Goal: Contribute content: Contribute content

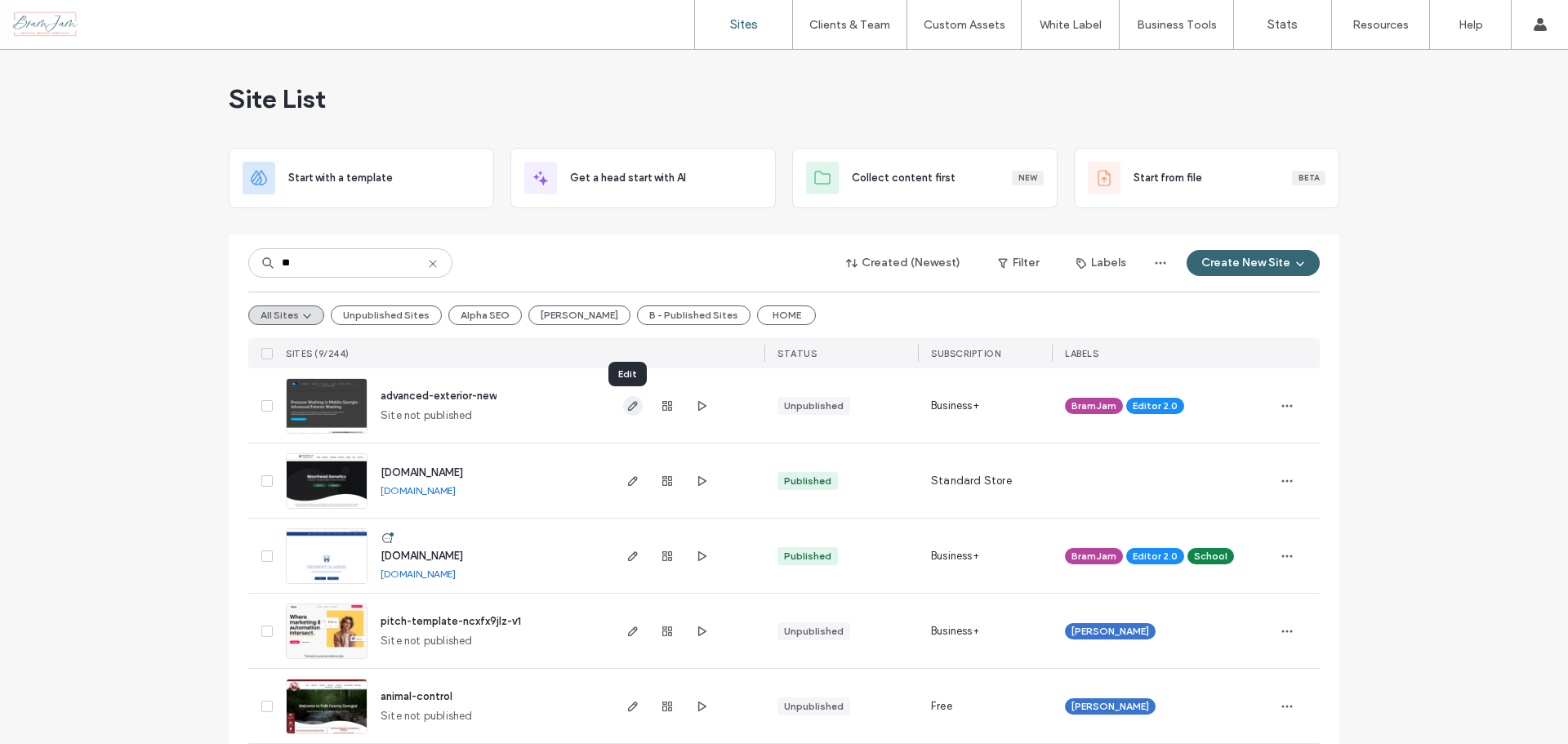
type input "**"
click at [626, 405] on icon "button" at bounding box center [633, 406] width 13 height 13
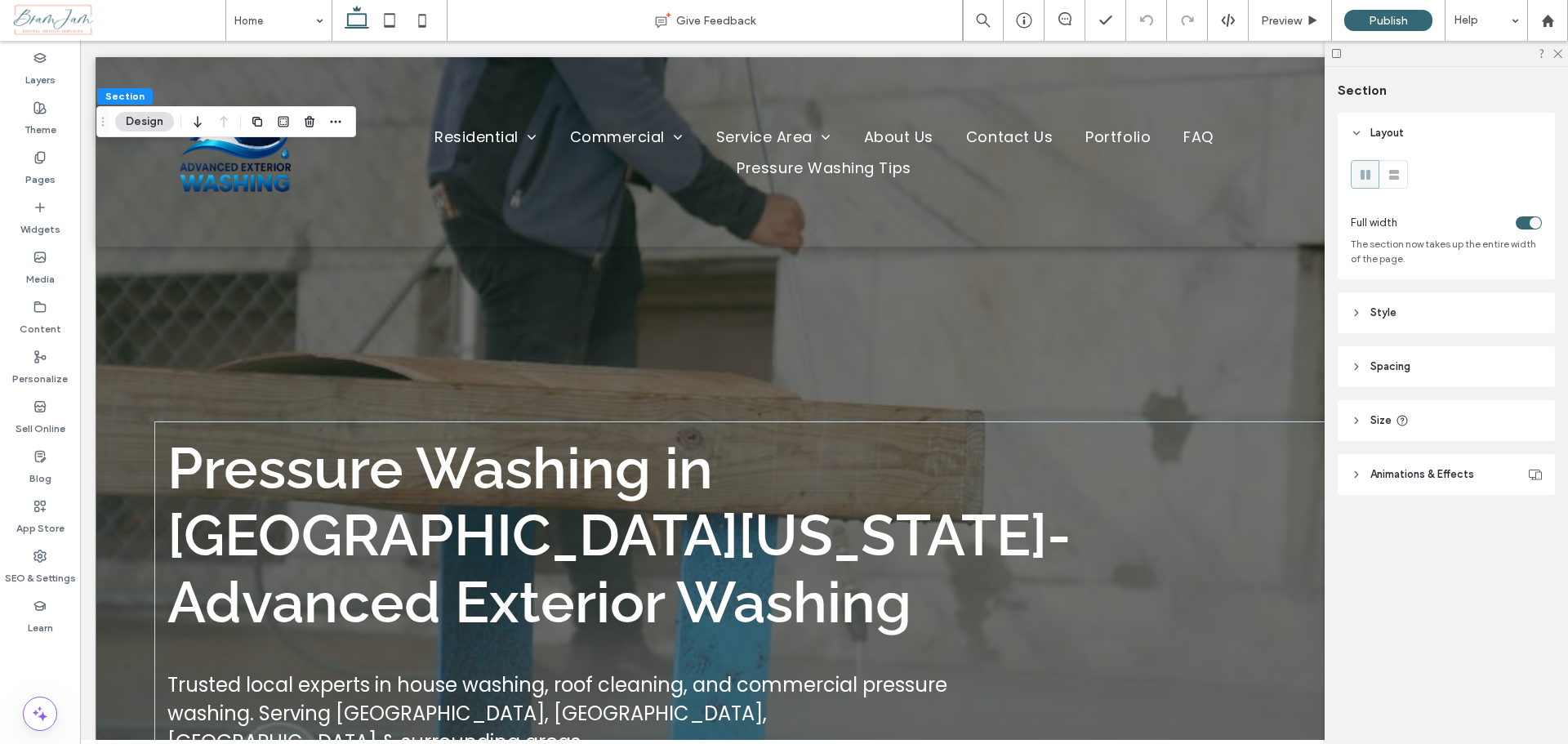
click at [1388, 472] on span "Animations & Effects" at bounding box center [1422, 474] width 104 height 16
click at [148, 128] on button "Design" at bounding box center [144, 122] width 59 height 19
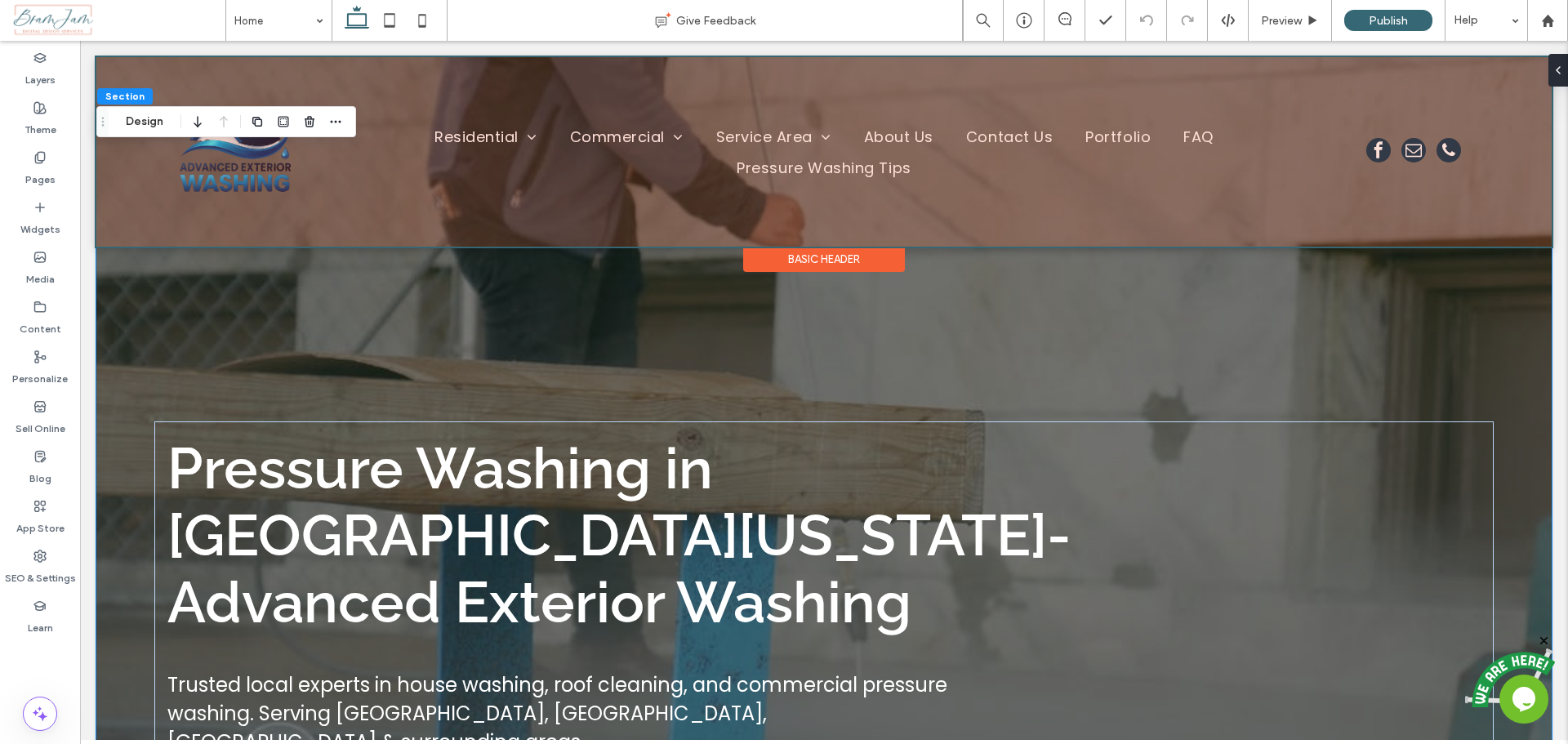
click at [882, 257] on div "Basic Header" at bounding box center [824, 259] width 161 height 25
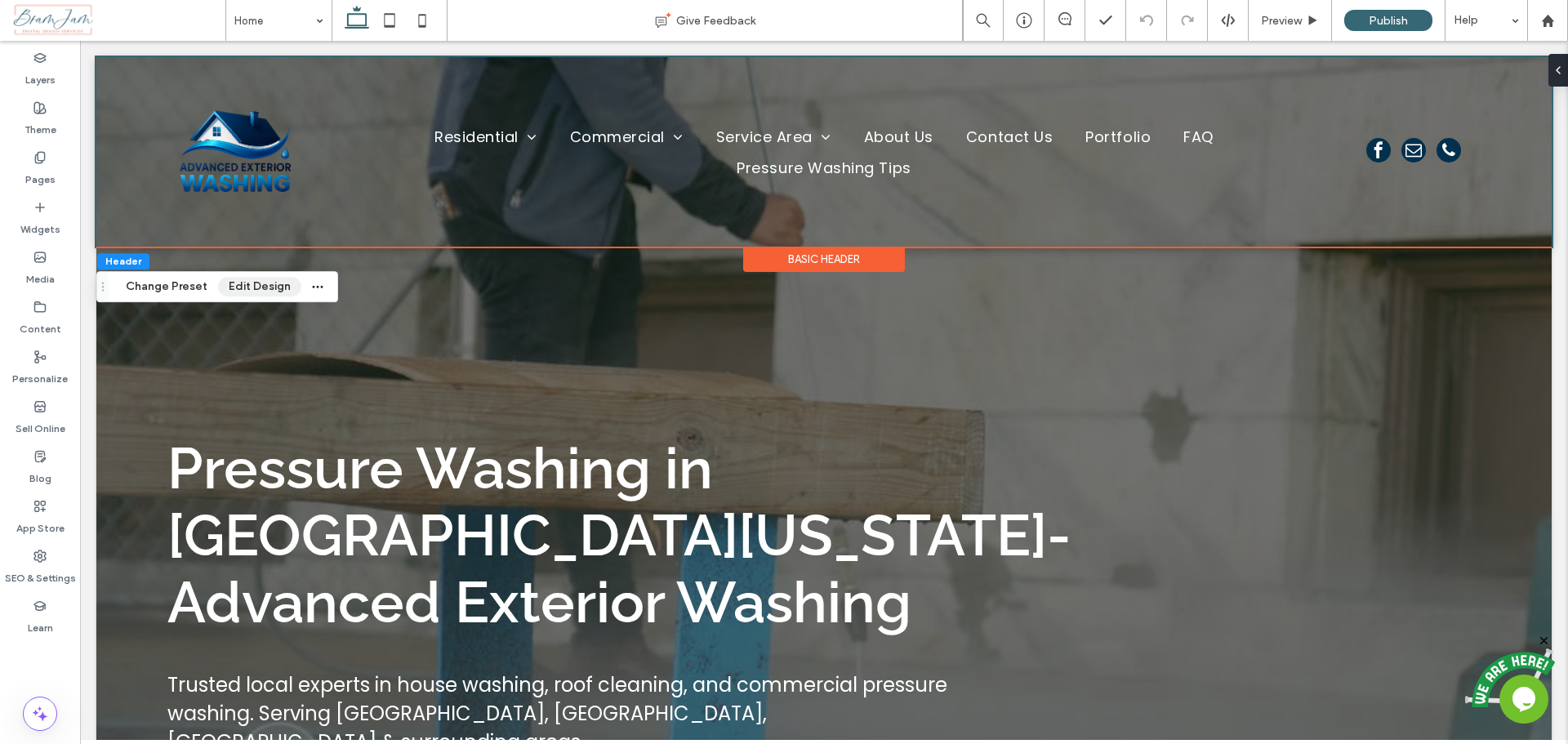
click at [255, 276] on button "Edit Design" at bounding box center [259, 286] width 84 height 19
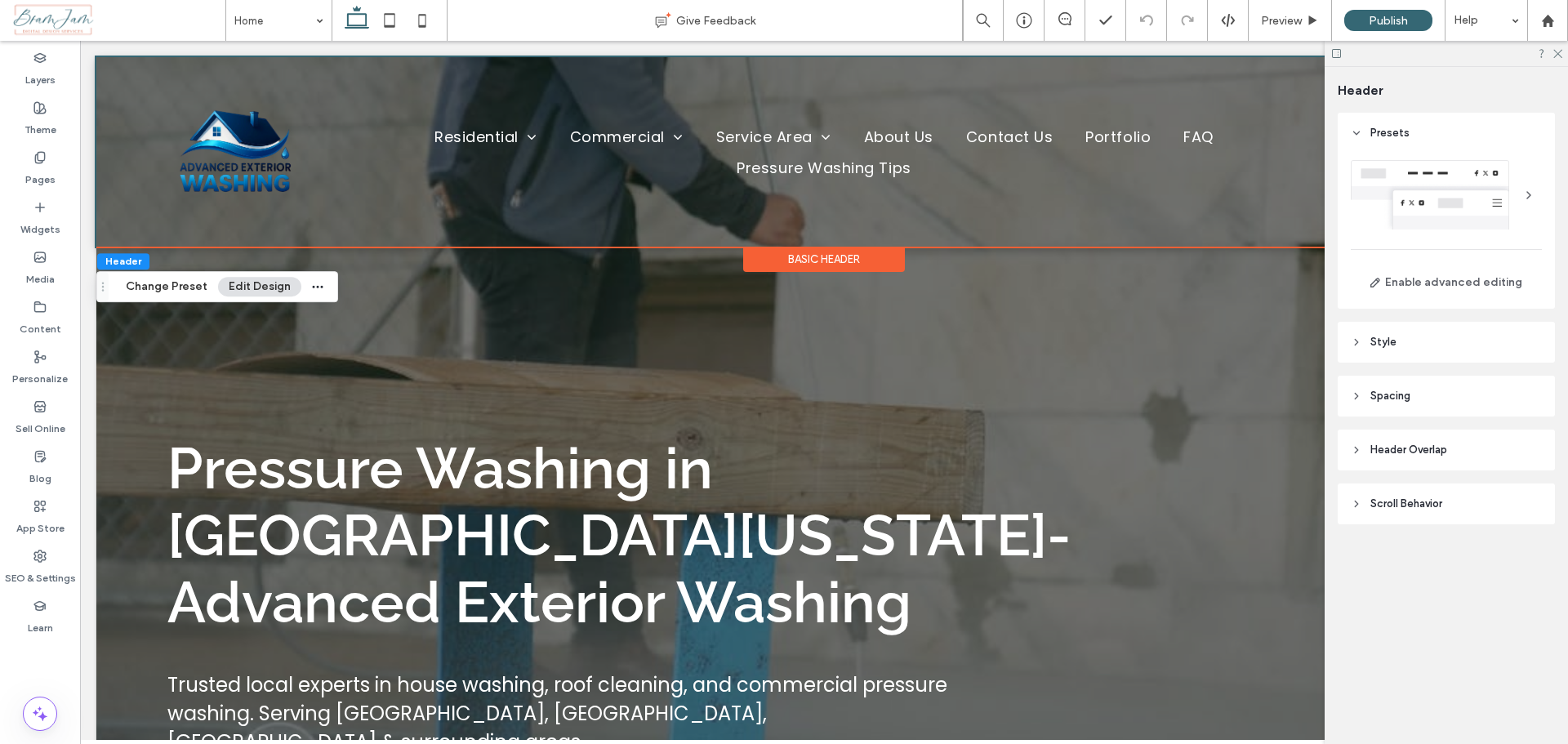
click at [1389, 347] on span "Style" at bounding box center [1383, 342] width 26 height 16
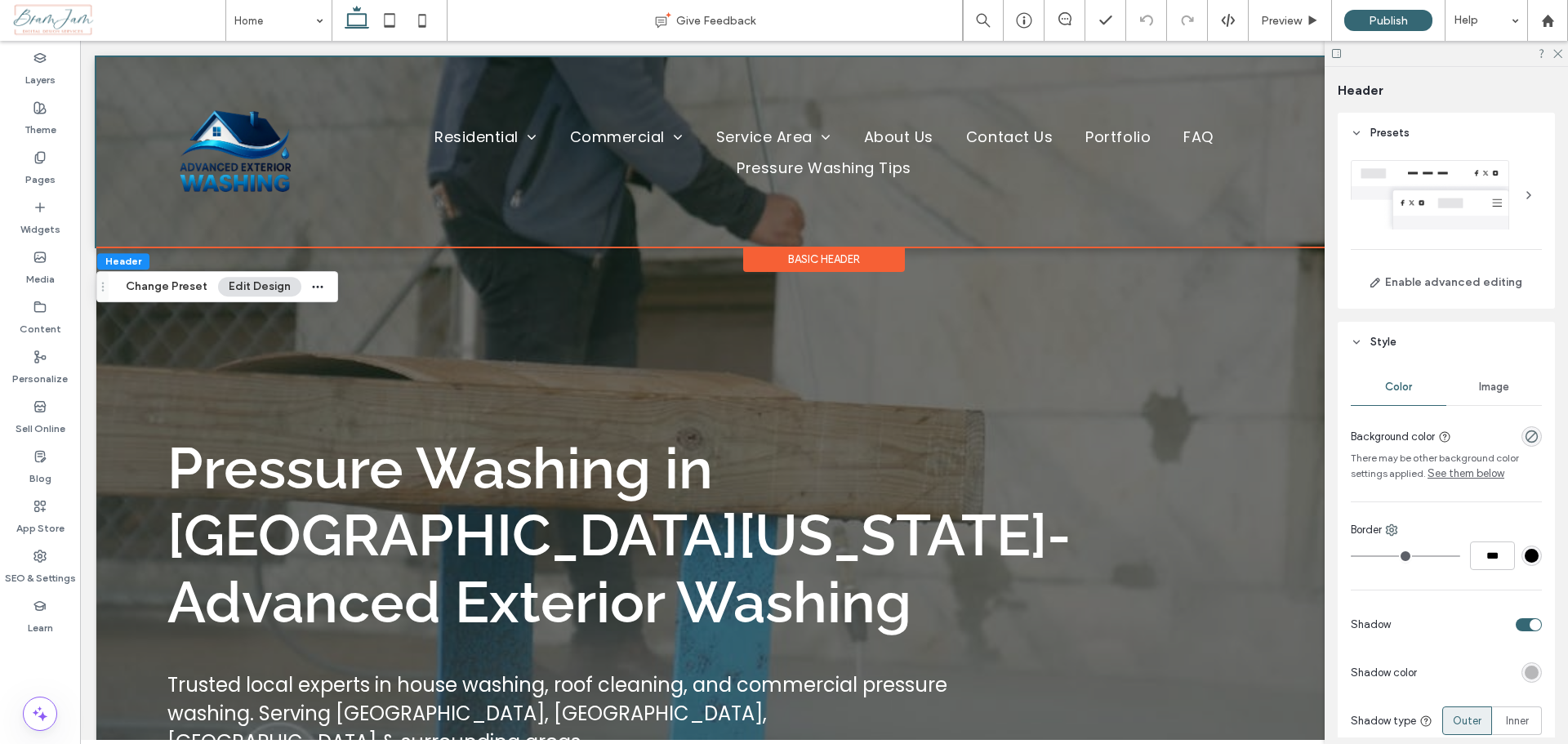
click at [1389, 347] on span "Style" at bounding box center [1383, 342] width 26 height 16
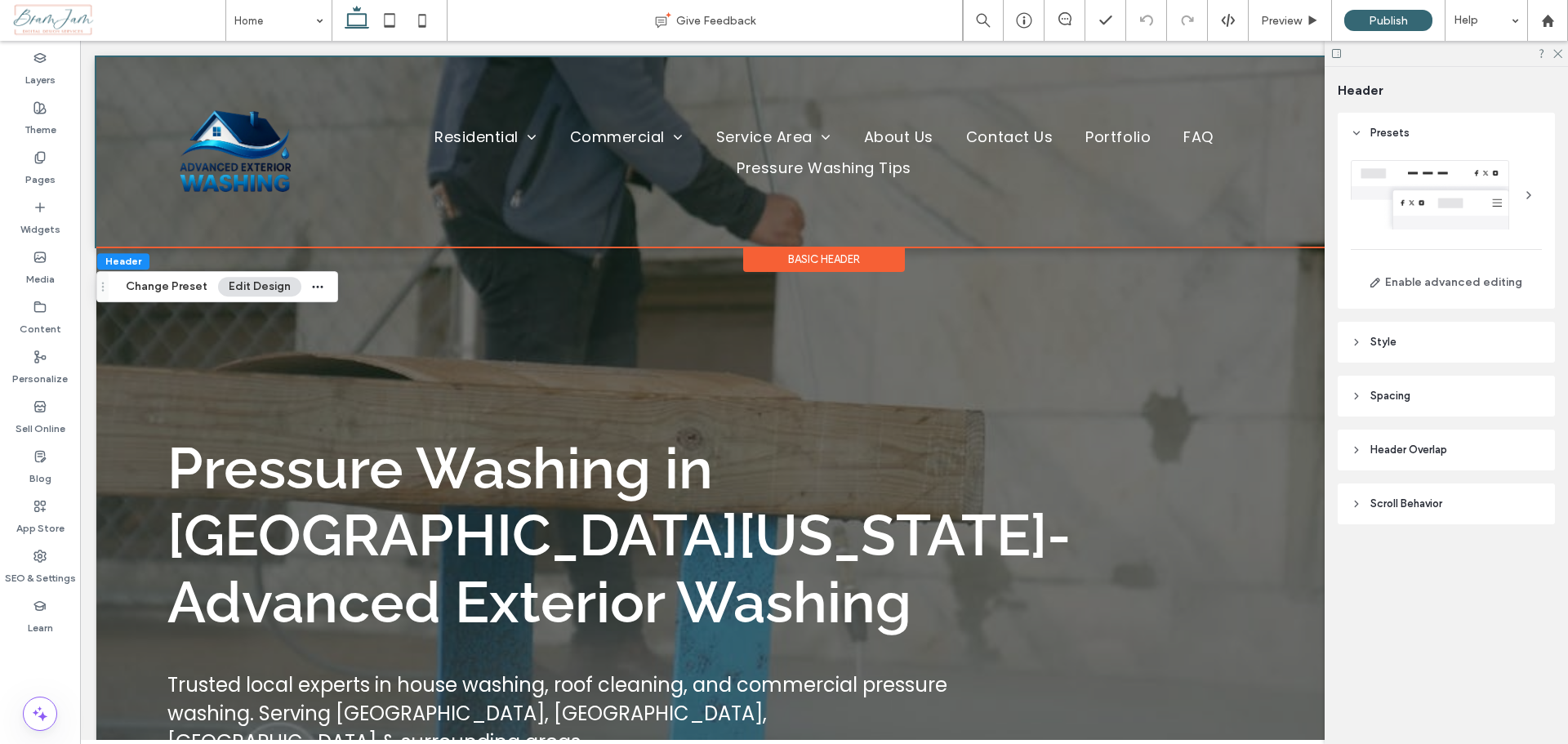
click at [1389, 347] on span "Style" at bounding box center [1383, 342] width 26 height 16
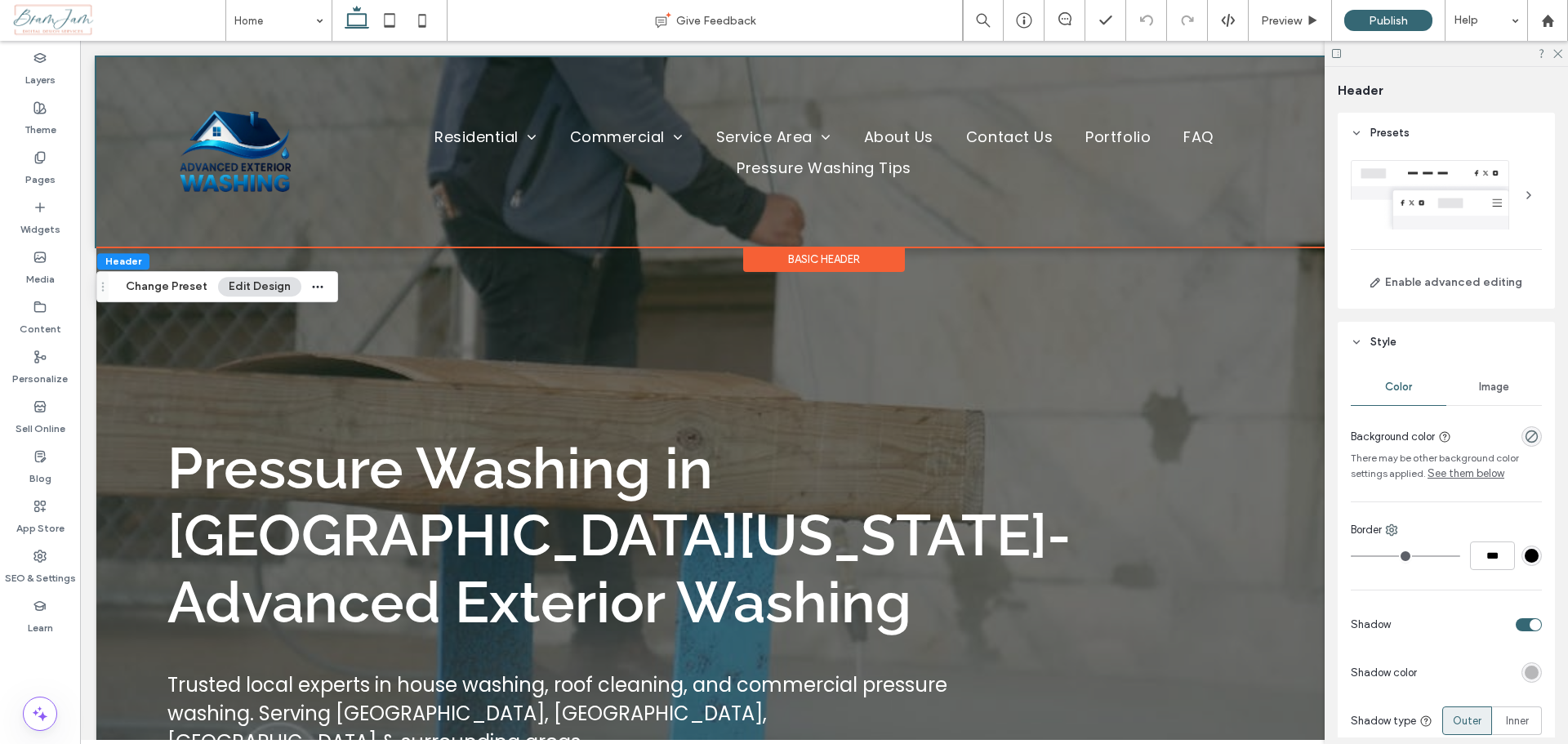
click at [1389, 347] on span "Style" at bounding box center [1383, 342] width 26 height 16
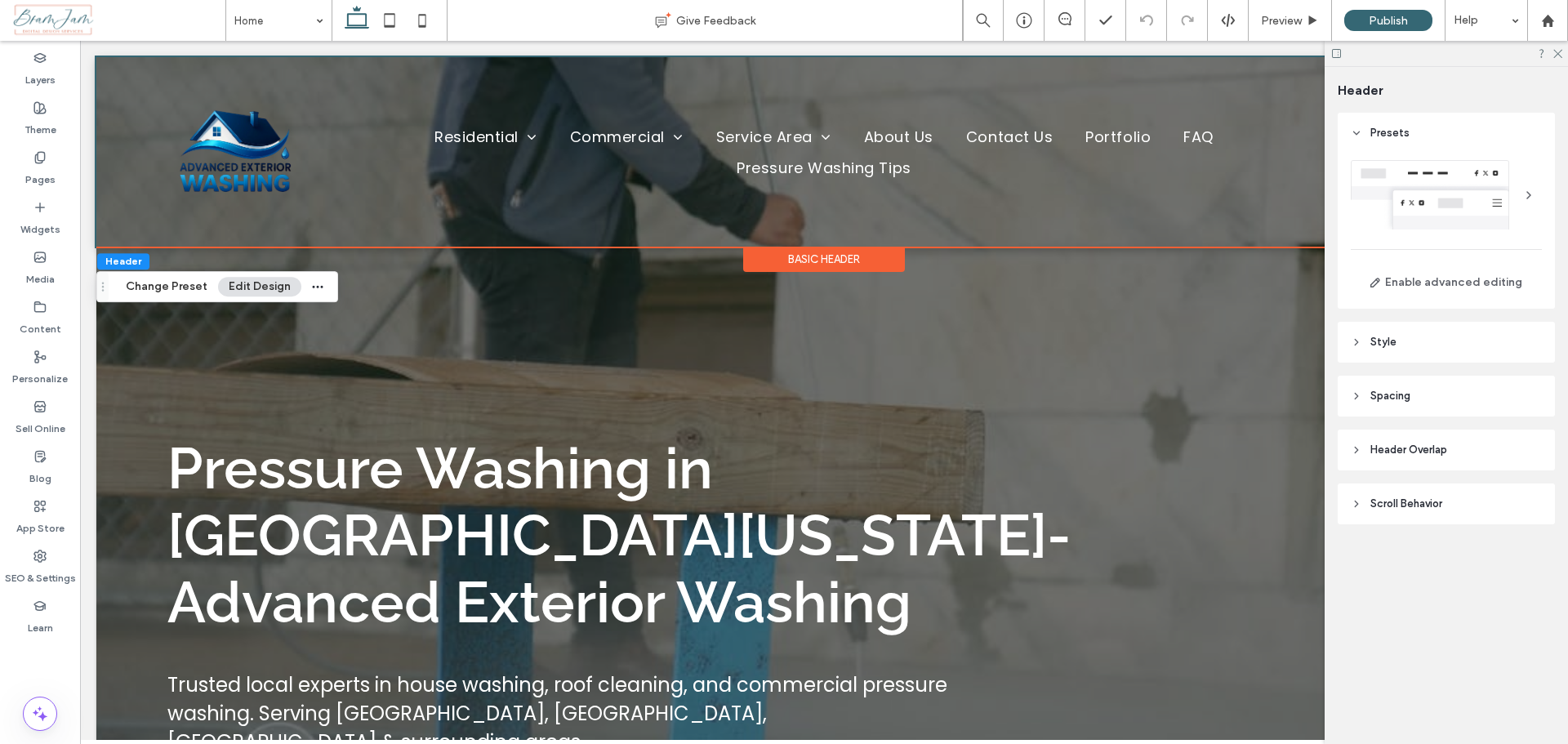
click at [1379, 456] on span "Header Overlap" at bounding box center [1409, 449] width 77 height 16
click at [1399, 583] on header "Scroll Behavior" at bounding box center [1446, 600] width 217 height 41
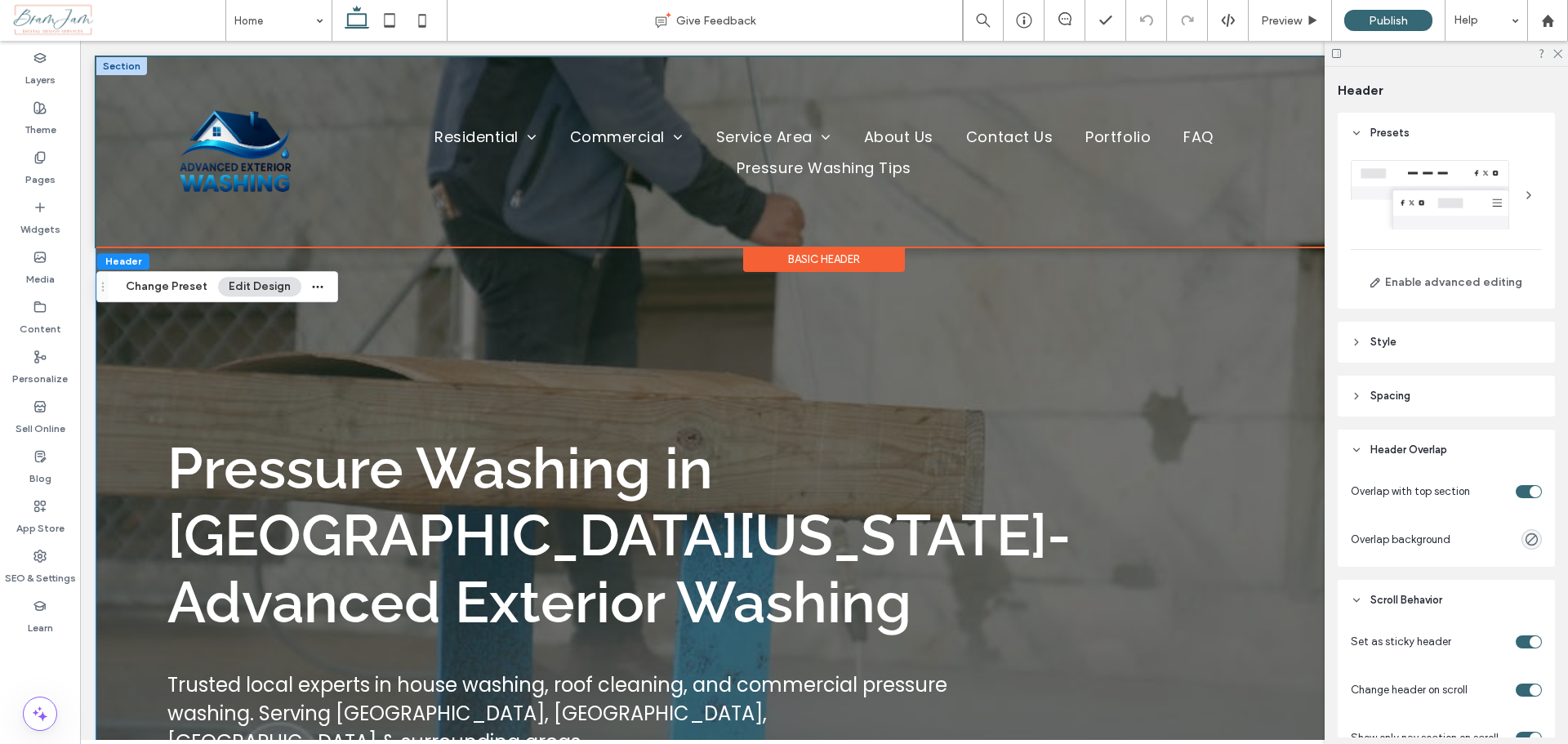
click at [359, 366] on div "Pressure Washing in Middle Georgia- Advanced Exterior Washing Trusted local exp…" at bounding box center [824, 509] width 1456 height 903
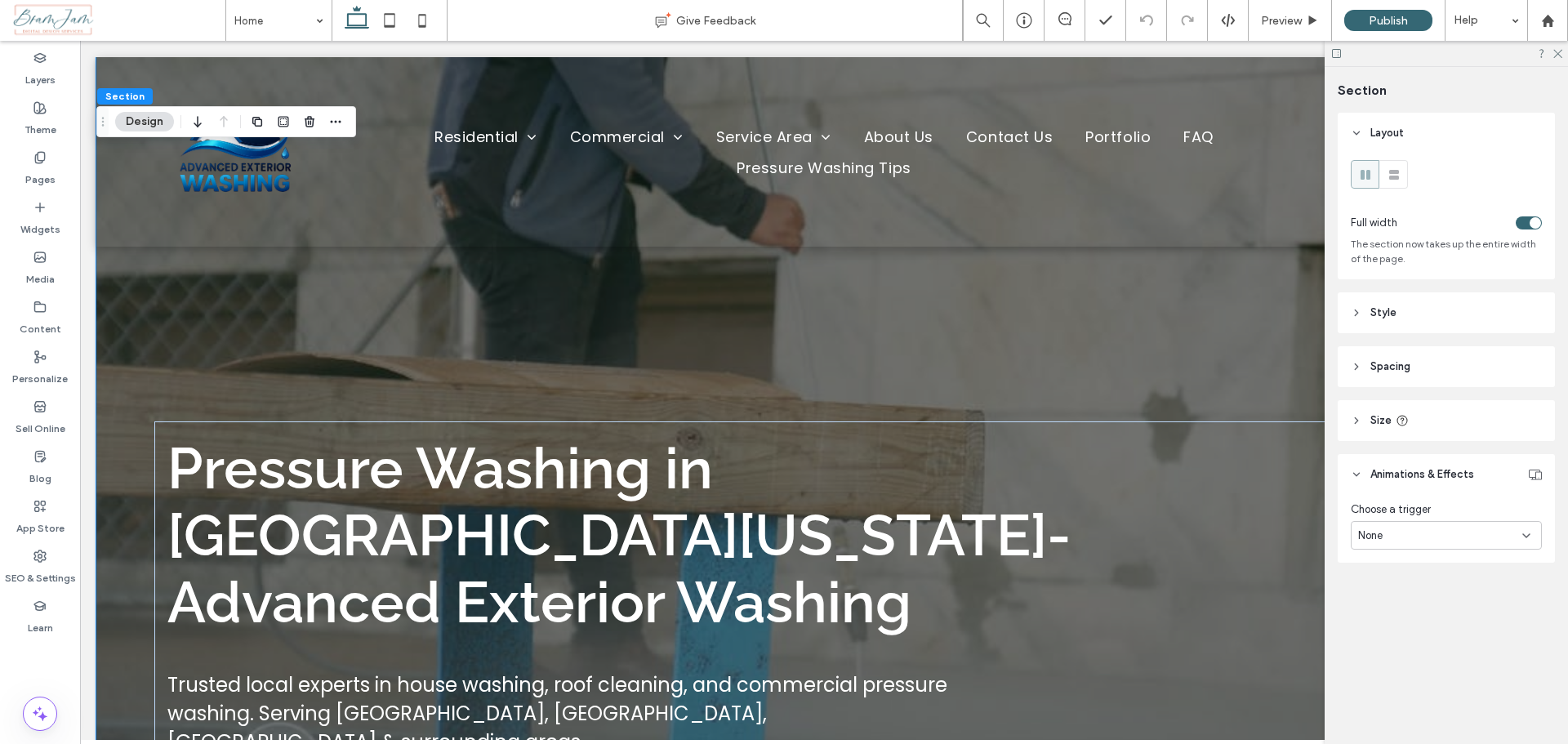
drag, startPoint x: 324, startPoint y: 333, endPoint x: 315, endPoint y: 336, distance: 9.5
click at [315, 342] on div "Pressure Washing in Middle Georgia- Advanced Exterior Washing Trusted local exp…" at bounding box center [824, 509] width 1456 height 903
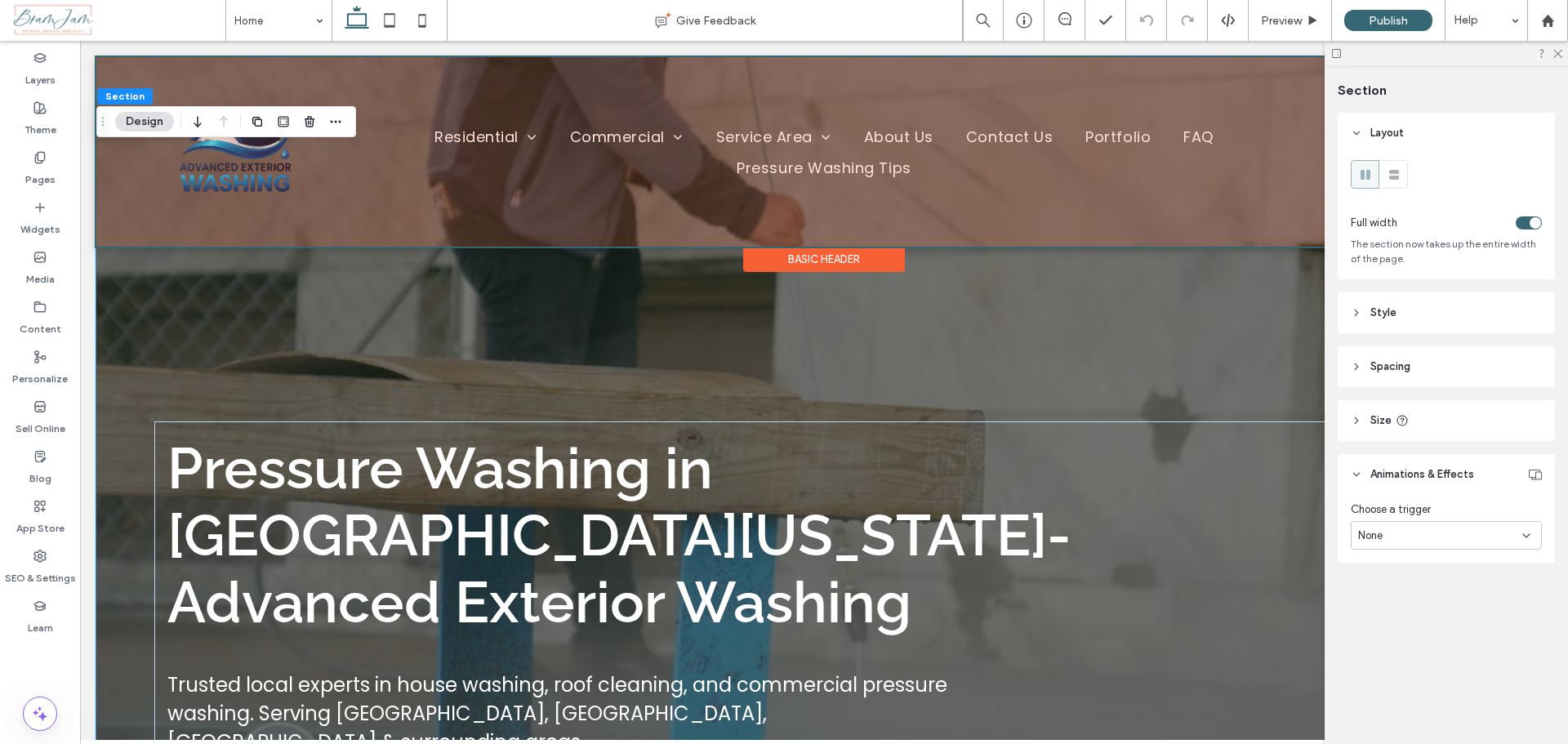
click at [190, 81] on div at bounding box center [824, 152] width 1456 height 189
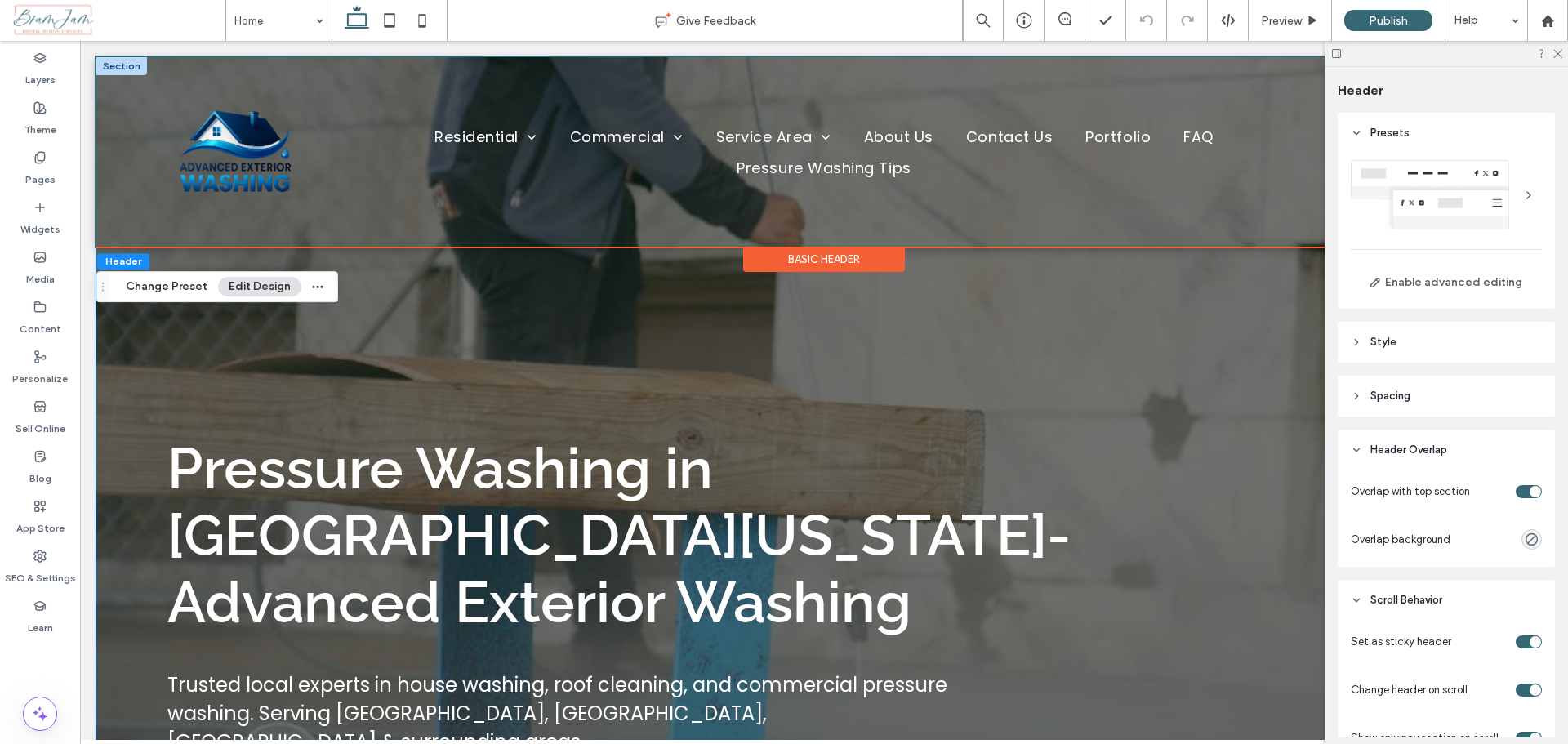
click at [188, 329] on div "Pressure Washing in Middle Georgia- Advanced Exterior Washing Trusted local exp…" at bounding box center [824, 509] width 1456 height 903
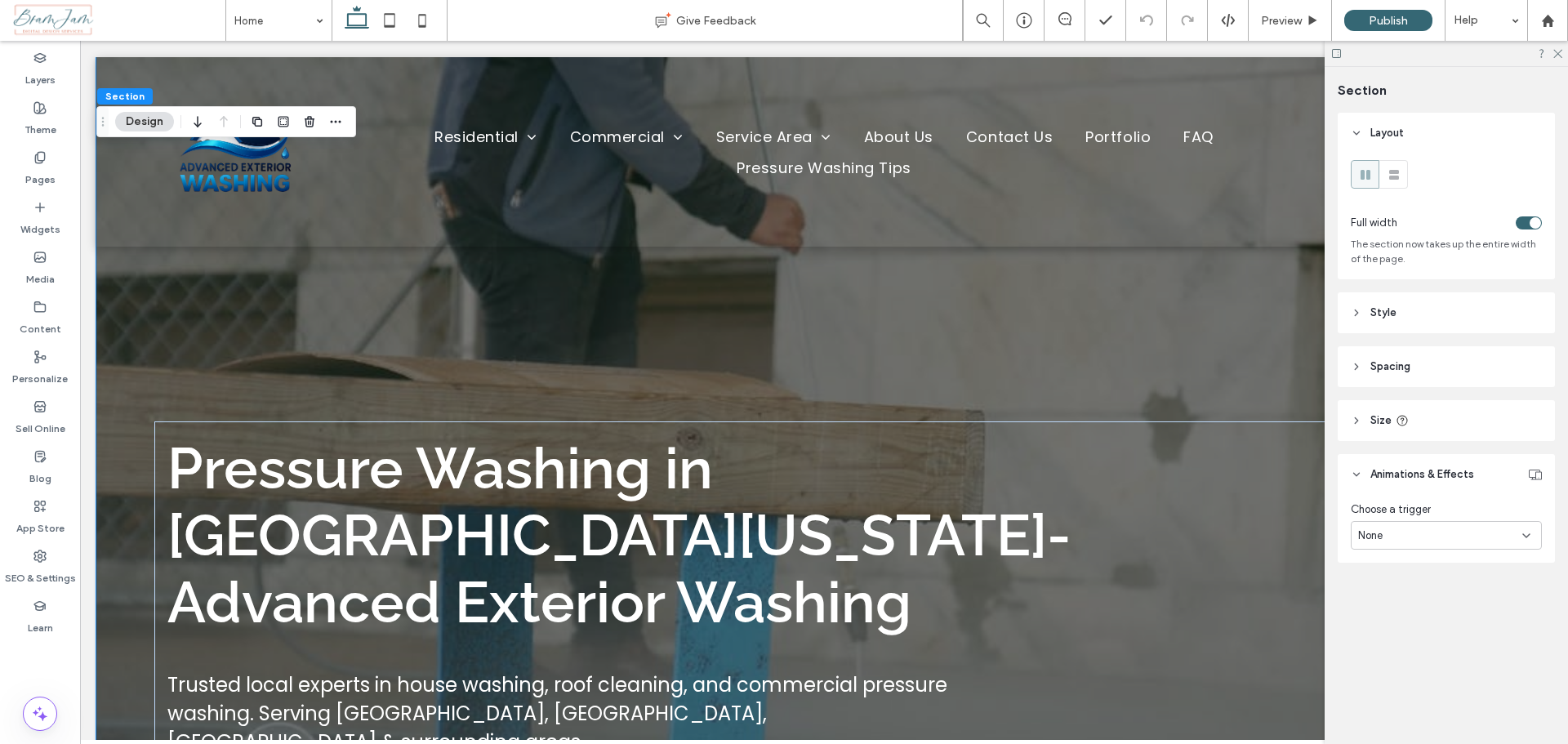
click at [1363, 325] on header "Style" at bounding box center [1446, 312] width 217 height 41
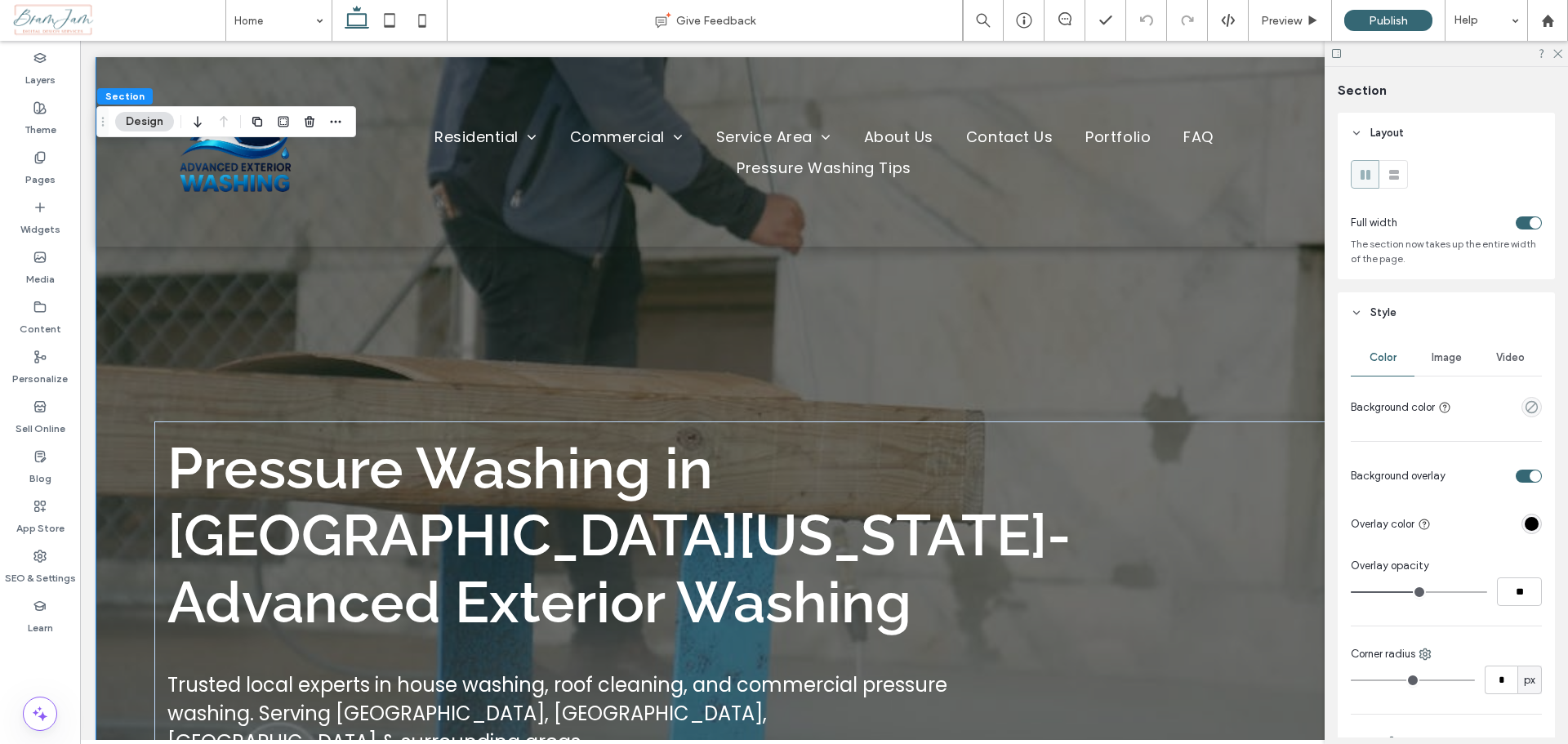
click at [1529, 361] on div "Video" at bounding box center [1509, 357] width 63 height 36
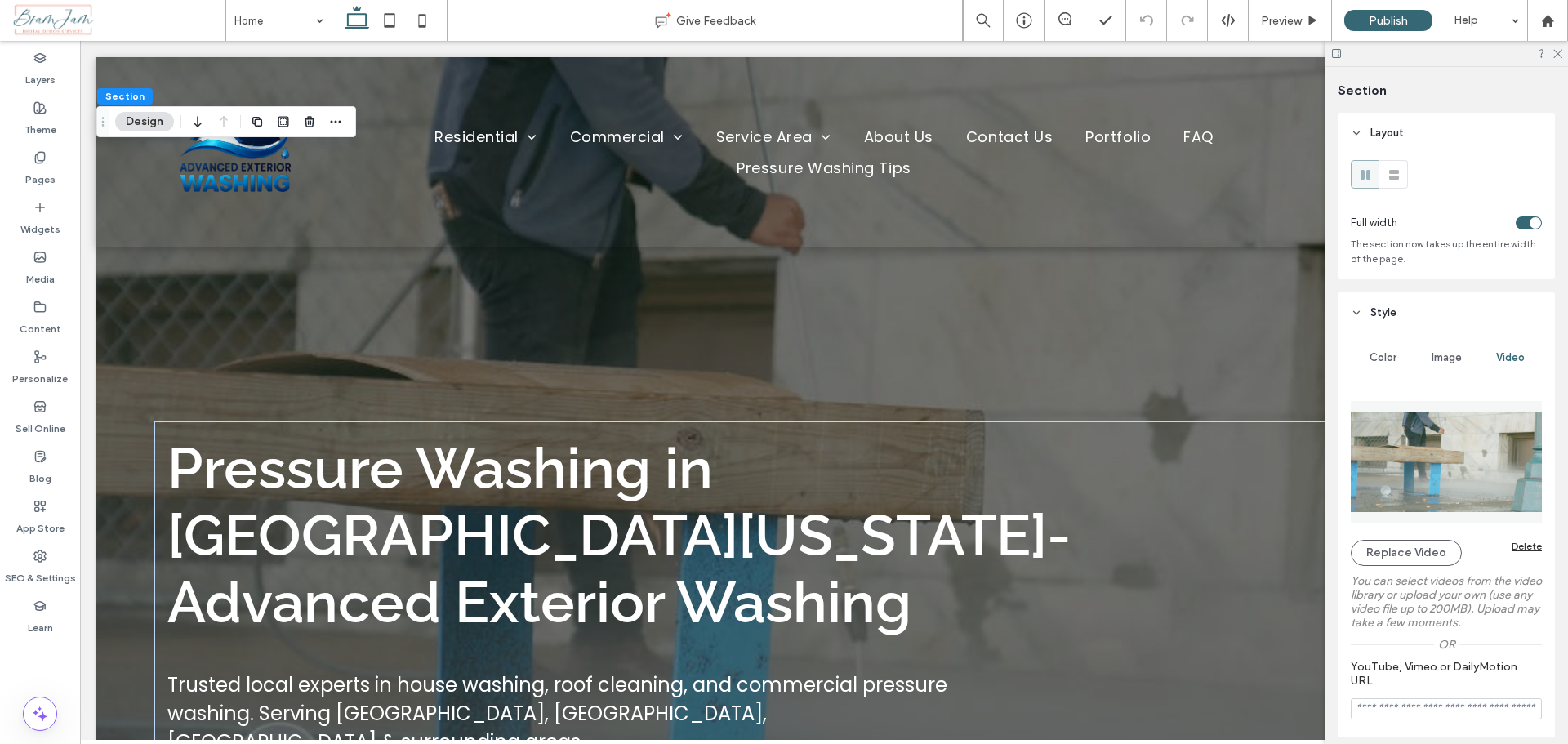
click at [1376, 568] on label "You can select videos from the video library or upload your own (use any video …" at bounding box center [1446, 601] width 191 height 72
click at [1379, 560] on button "Replace Video" at bounding box center [1407, 552] width 111 height 26
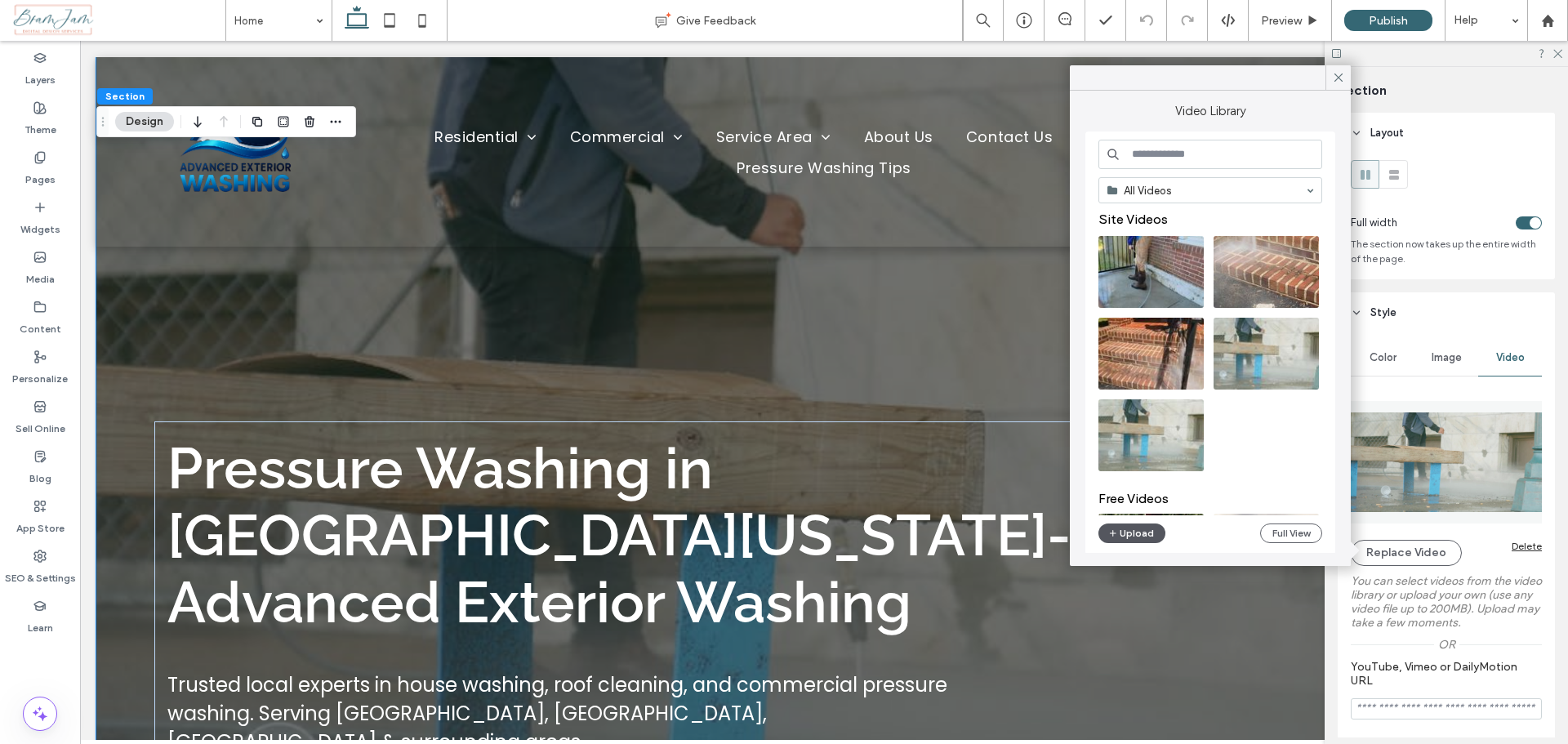
click at [1142, 538] on button "Upload" at bounding box center [1132, 533] width 67 height 19
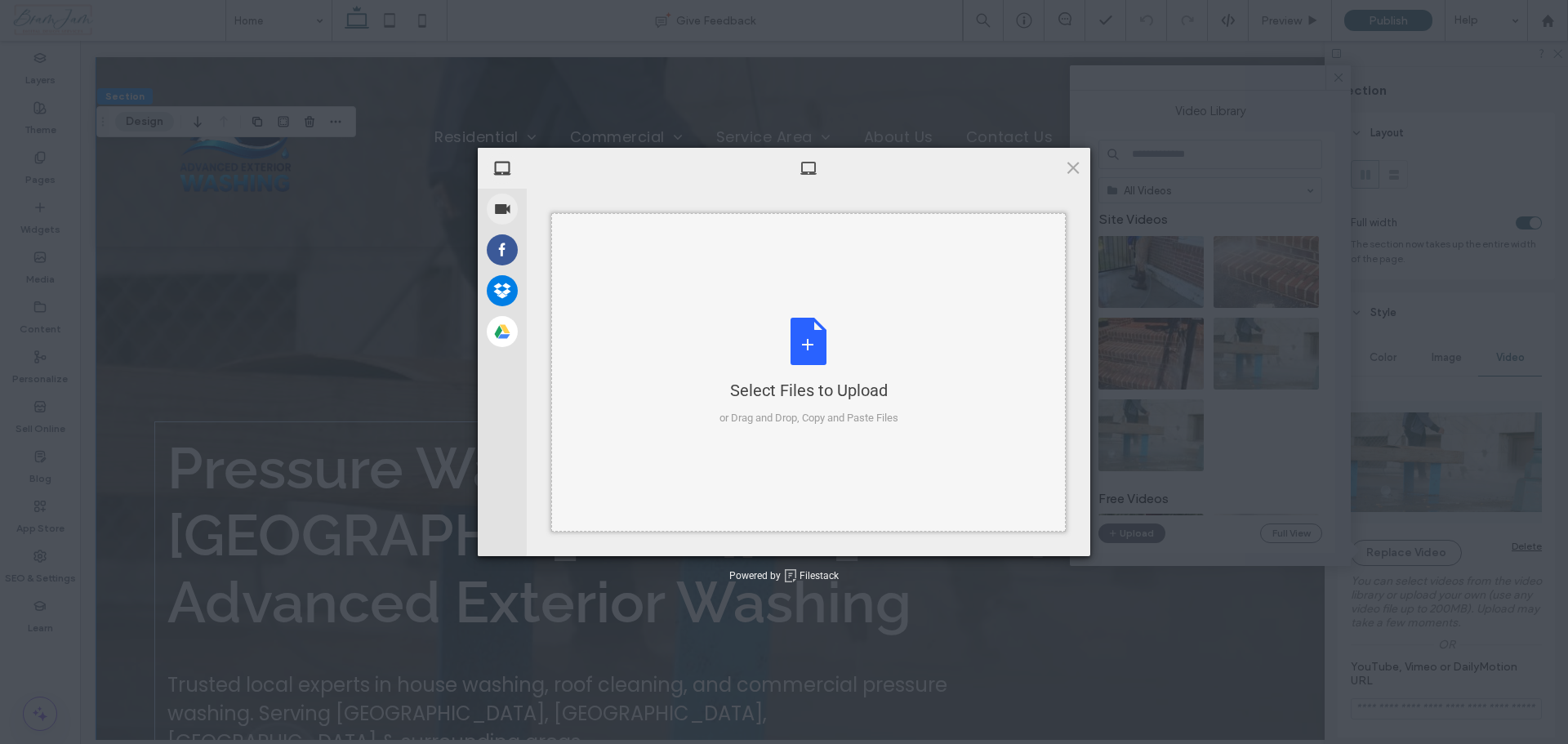
click at [813, 340] on div "Select Files to Upload or Drag and Drop, Copy and Paste Files" at bounding box center [808, 372] width 179 height 108
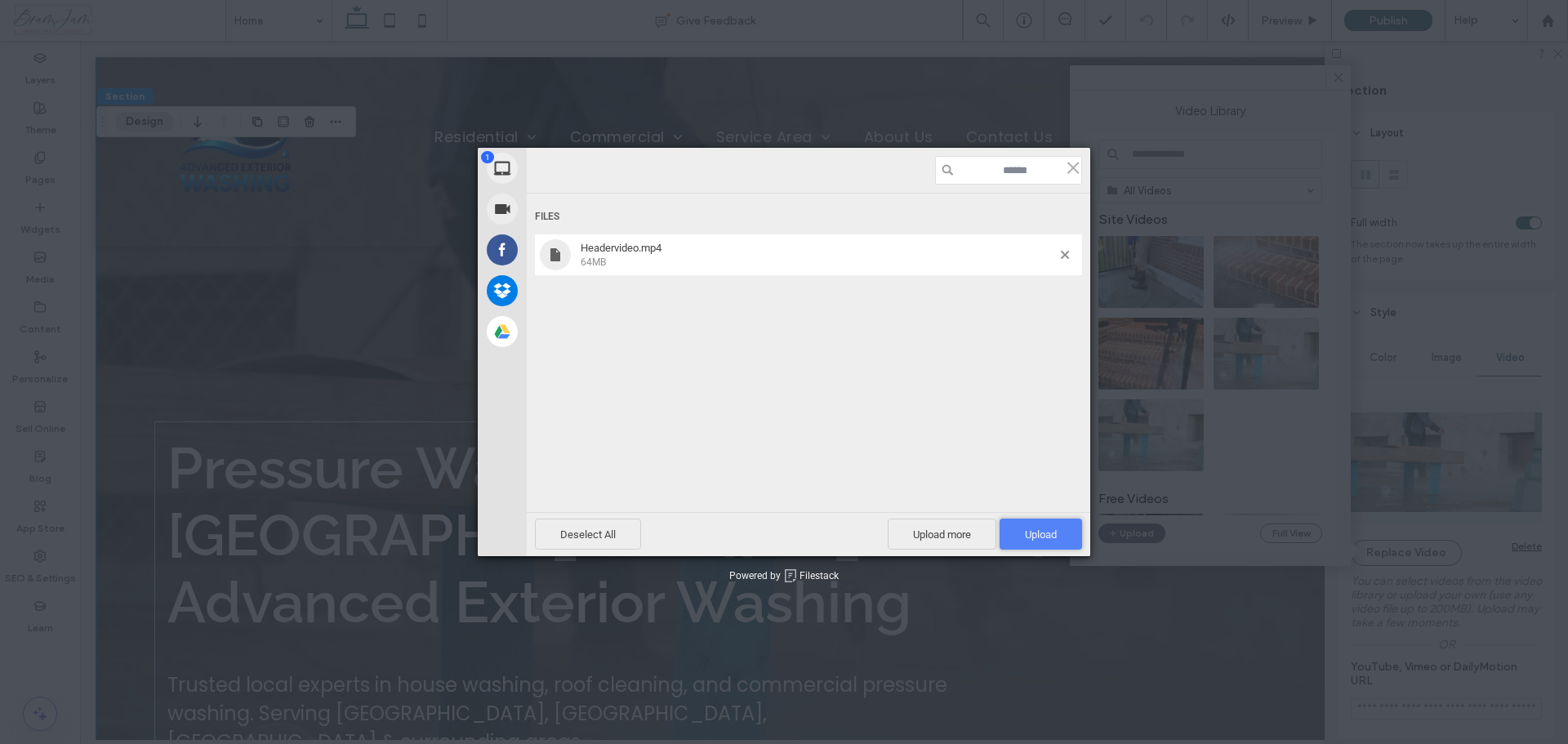
click at [1042, 526] on span "Upload 1" at bounding box center [1041, 534] width 83 height 31
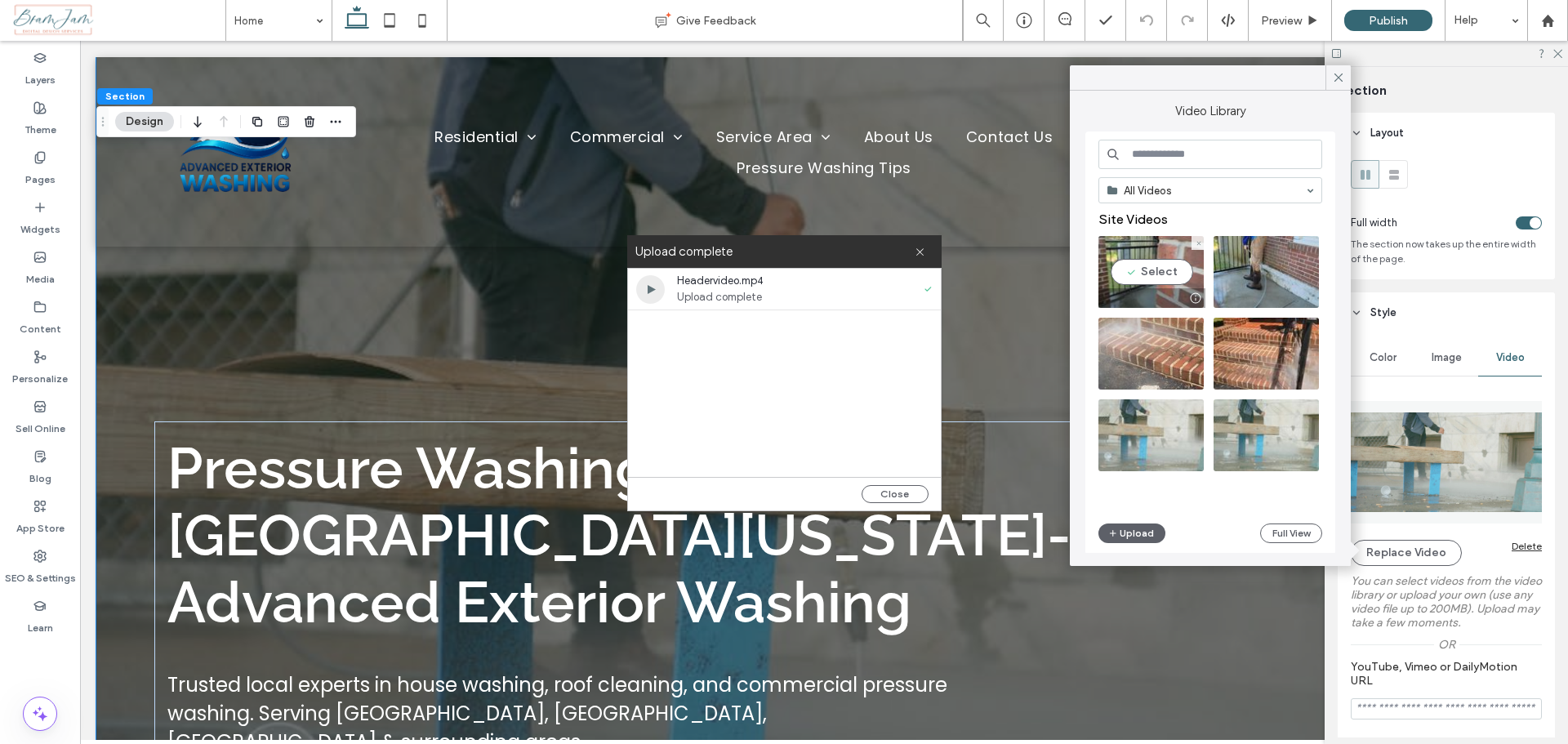
click at [1128, 266] on video at bounding box center [1151, 272] width 106 height 72
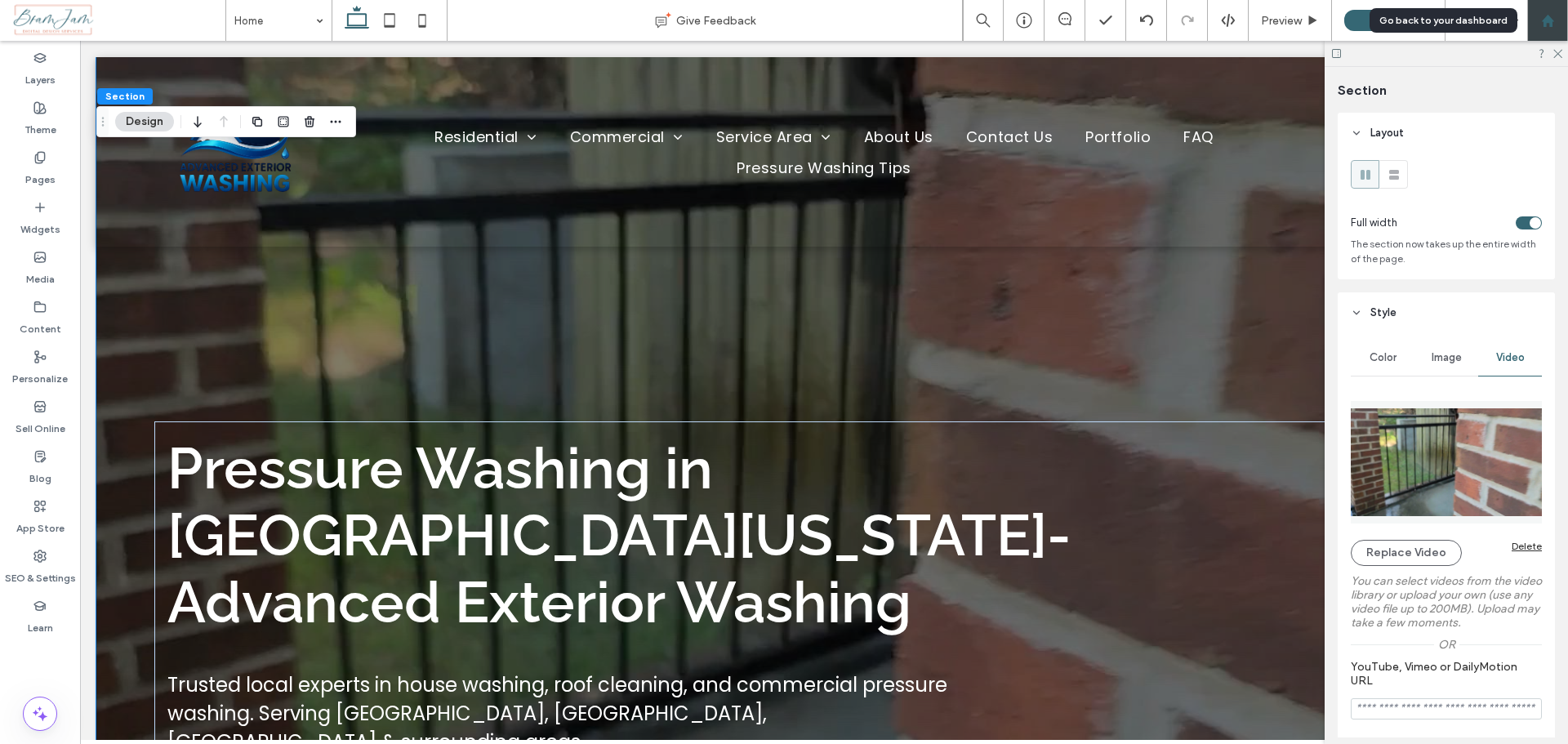
click at [1549, 25] on use at bounding box center [1547, 19] width 12 height 12
